Goal: Task Accomplishment & Management: Use online tool/utility

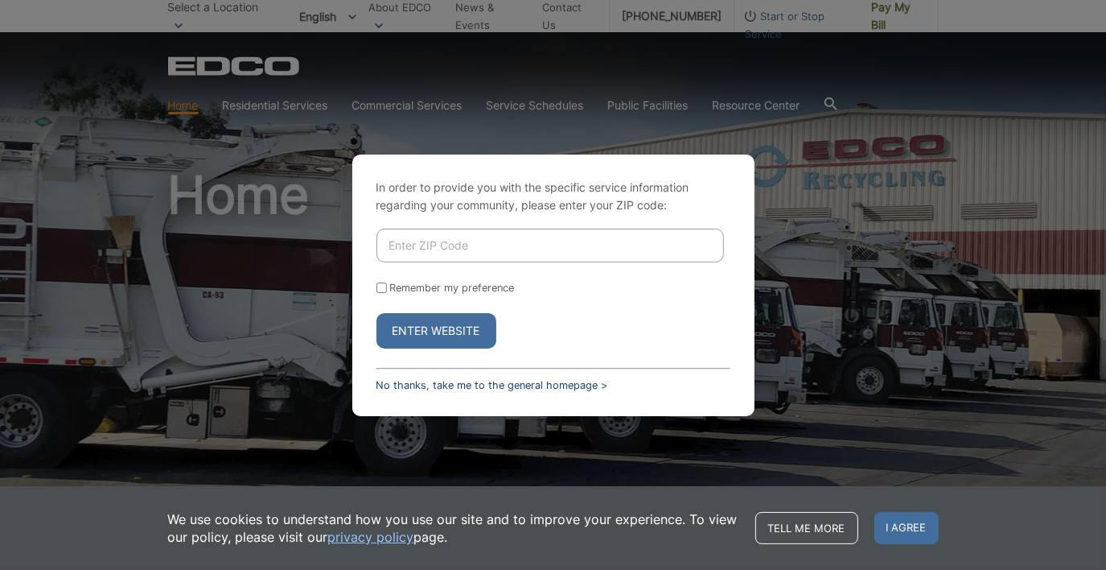
click at [508, 386] on link "No thanks, take me to the general homepage >" at bounding box center [493, 385] width 232 height 12
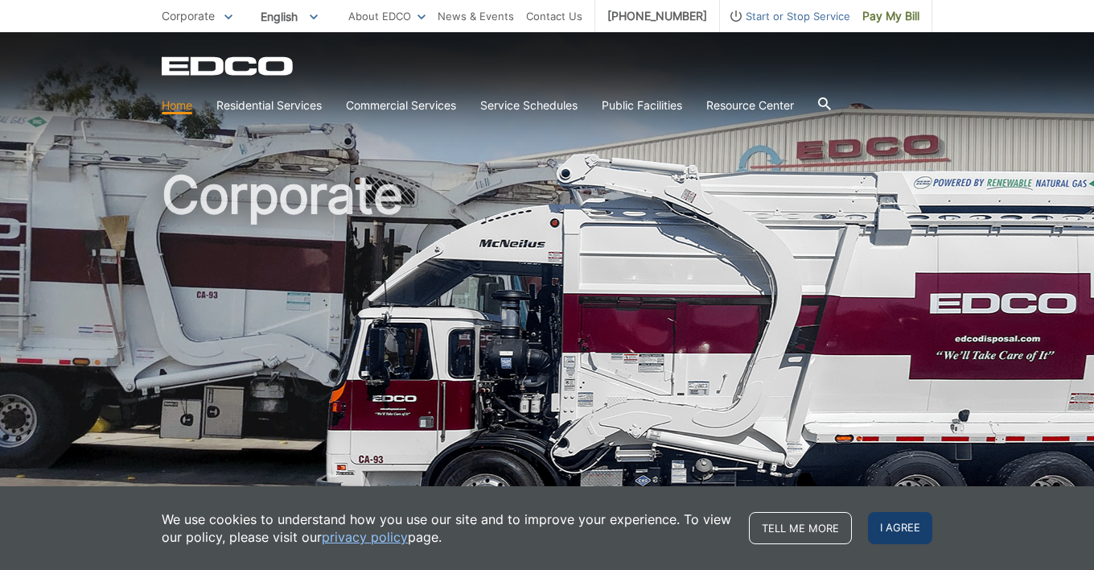
click at [897, 521] on span "I agree" at bounding box center [900, 528] width 64 height 32
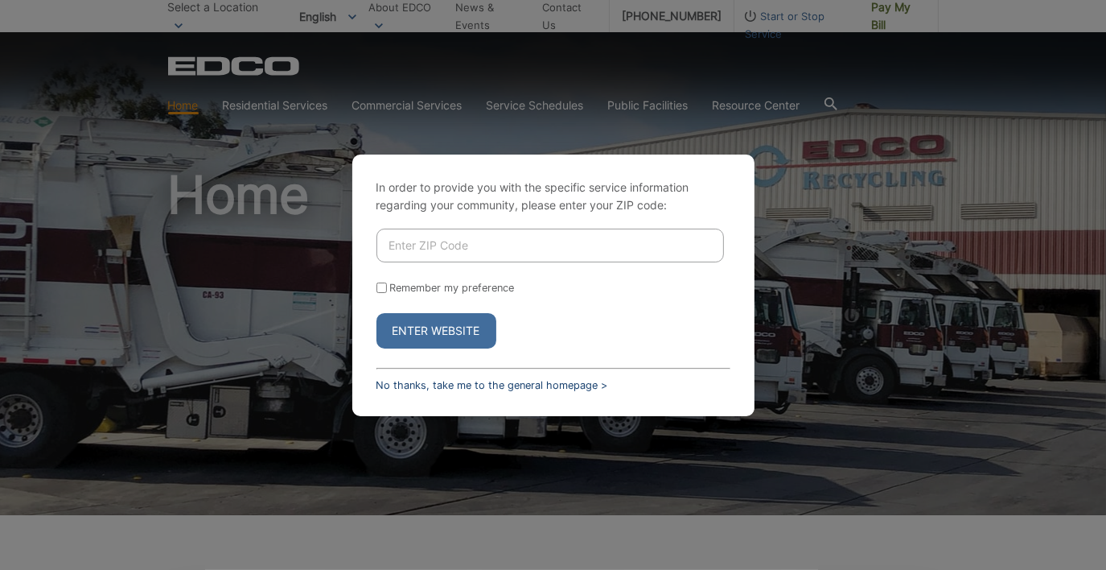
click at [462, 386] on link "No thanks, take me to the general homepage >" at bounding box center [493, 385] width 232 height 12
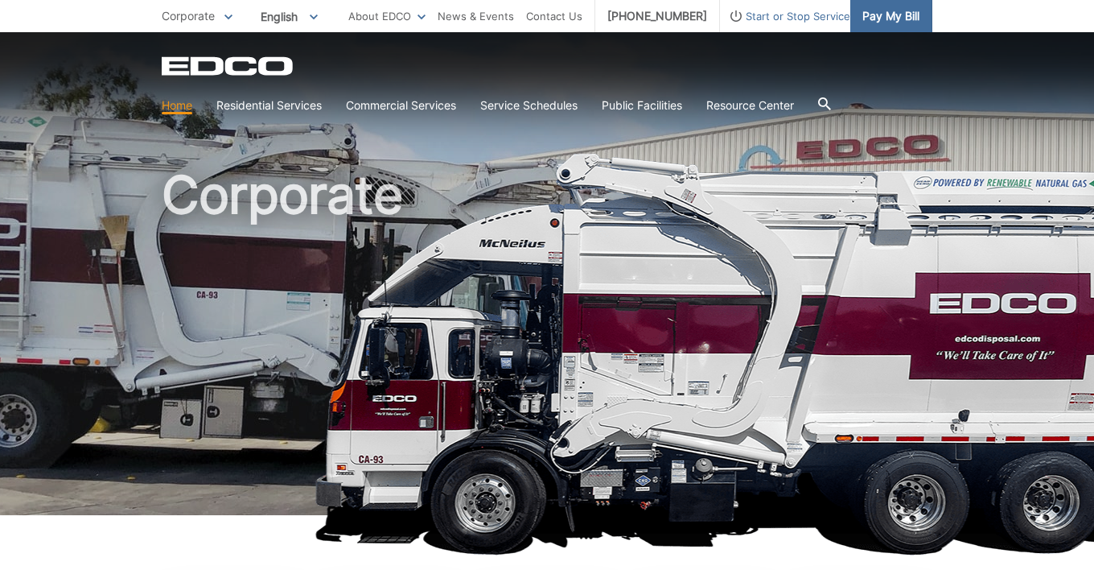
click at [906, 17] on span "Pay My Bill" at bounding box center [890, 16] width 57 height 18
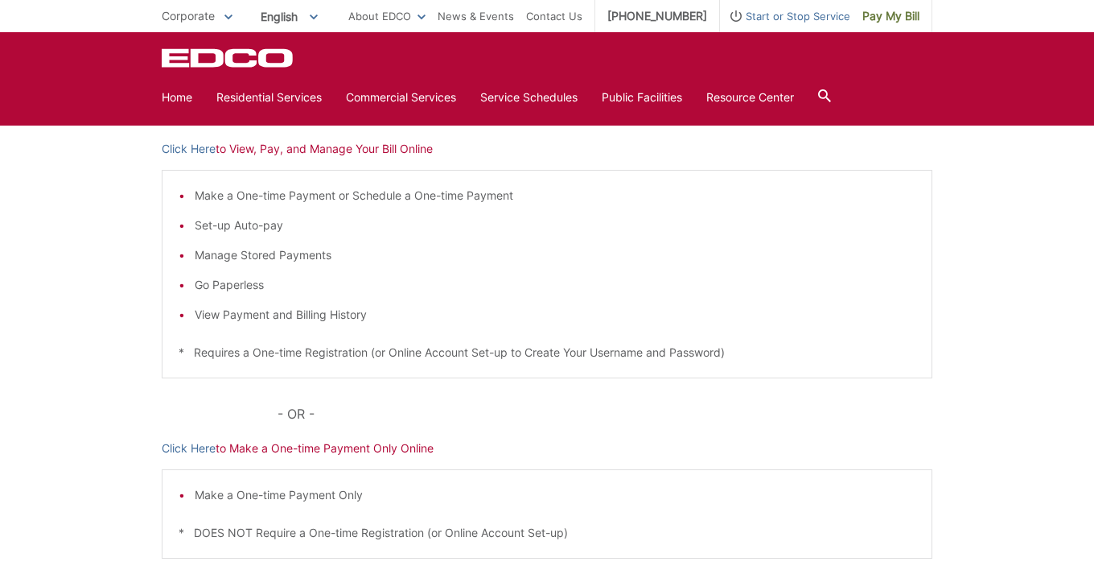
scroll to position [200, 0]
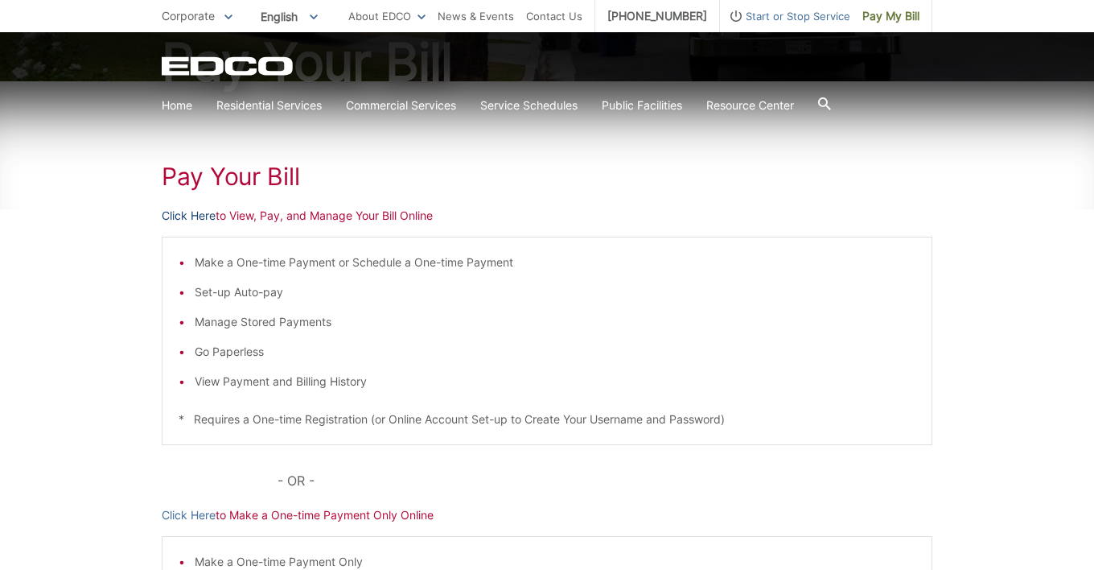
click at [188, 216] on link "Click Here" at bounding box center [189, 216] width 54 height 18
